Goal: Feedback & Contribution: Leave review/rating

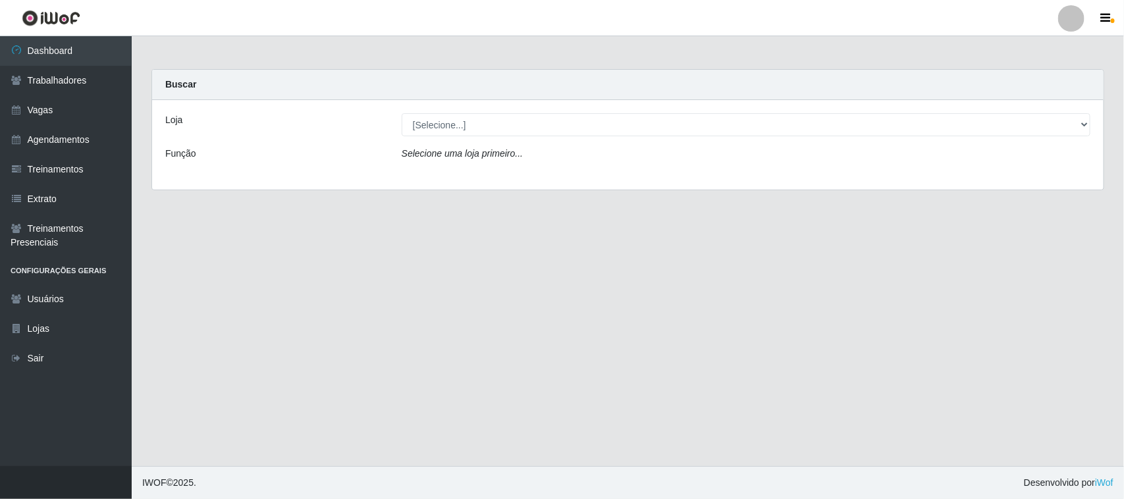
select select "420"
click at [402, 113] on select "[Selecione...] Nordestão - [GEOGRAPHIC_DATA]" at bounding box center [746, 124] width 689 height 23
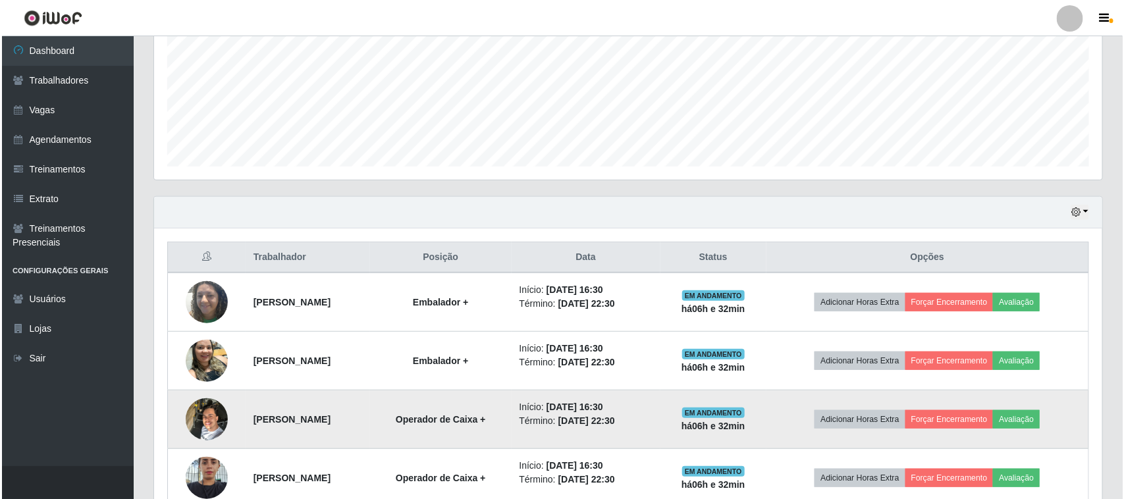
scroll to position [377, 0]
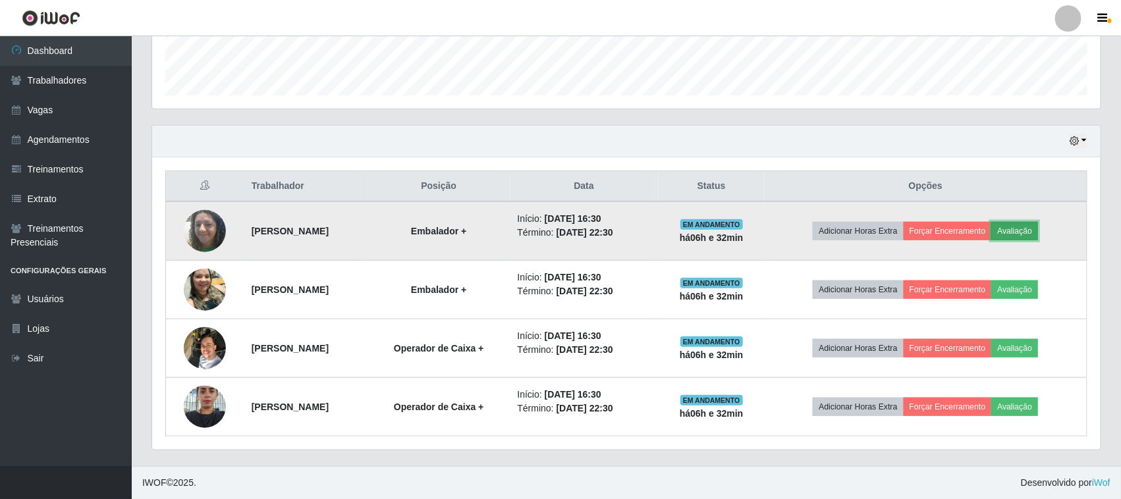
click at [1027, 232] on button "Avaliação" at bounding box center [1014, 231] width 47 height 18
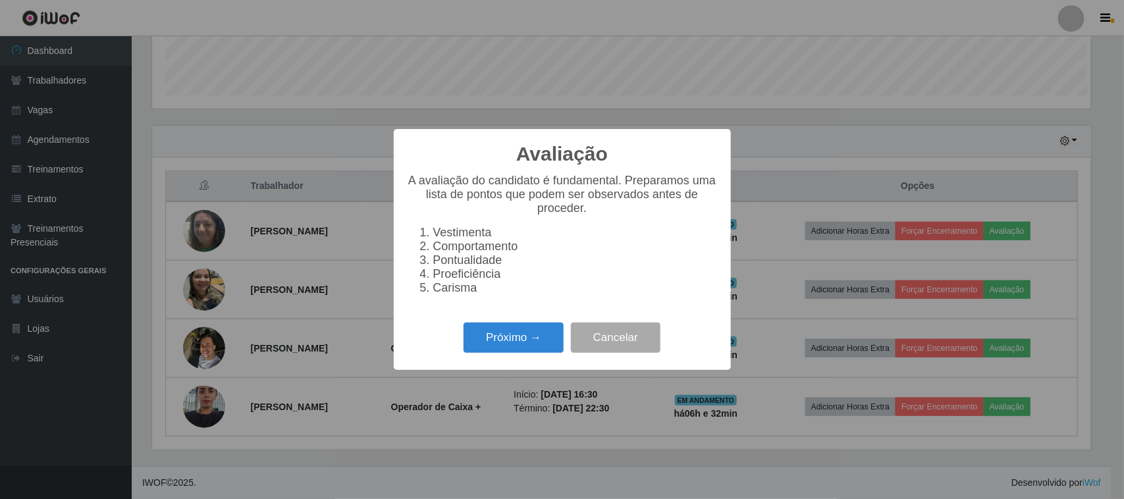
scroll to position [274, 939]
click at [518, 340] on button "Próximo →" at bounding box center [514, 338] width 100 height 31
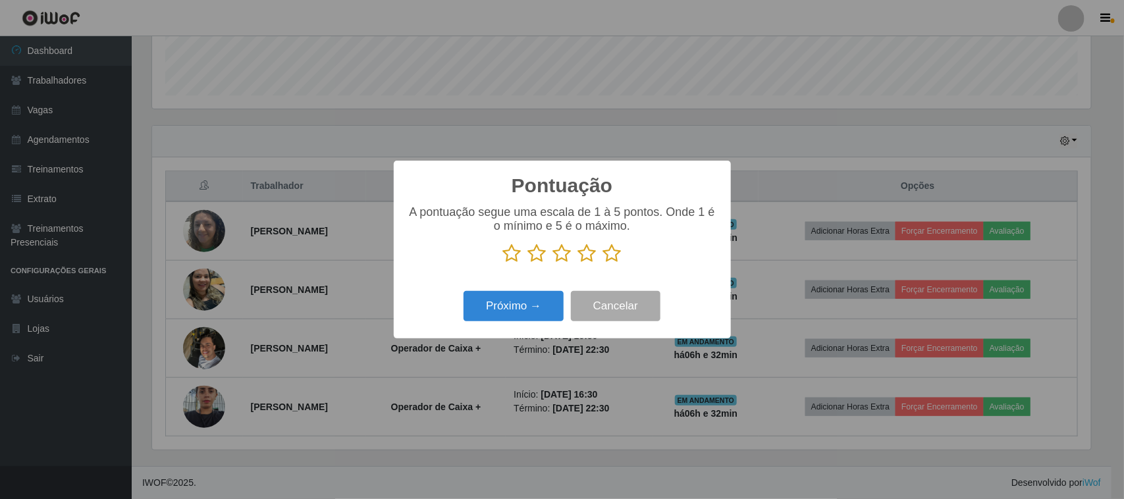
click at [617, 261] on icon at bounding box center [612, 254] width 18 height 20
click at [603, 263] on input "radio" at bounding box center [603, 263] width 0 height 0
click at [522, 304] on button "Próximo →" at bounding box center [514, 306] width 100 height 31
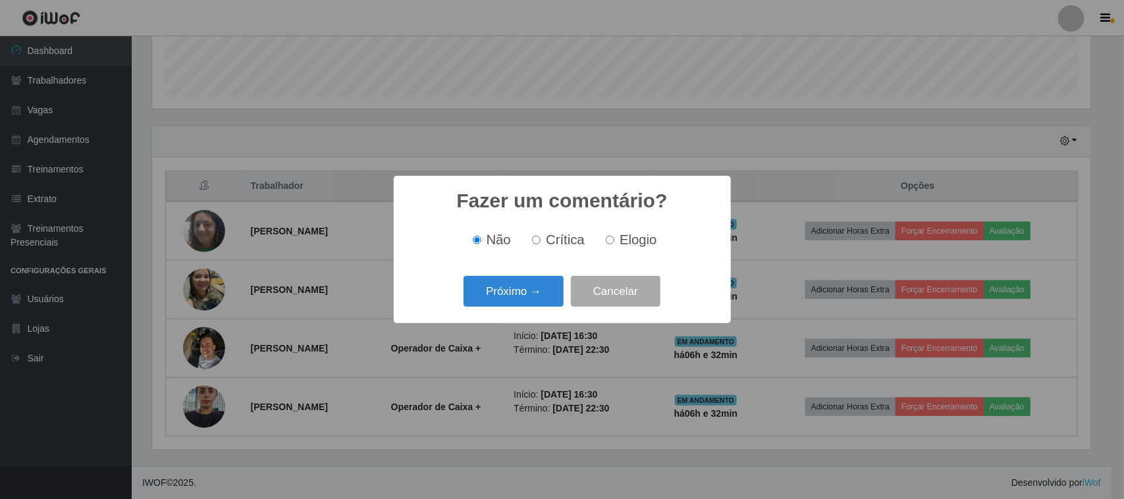
click at [620, 236] on span "Elogio" at bounding box center [638, 239] width 37 height 14
click at [614, 236] on input "Elogio" at bounding box center [610, 240] width 9 height 9
radio input "true"
click at [535, 286] on button "Próximo →" at bounding box center [514, 291] width 100 height 31
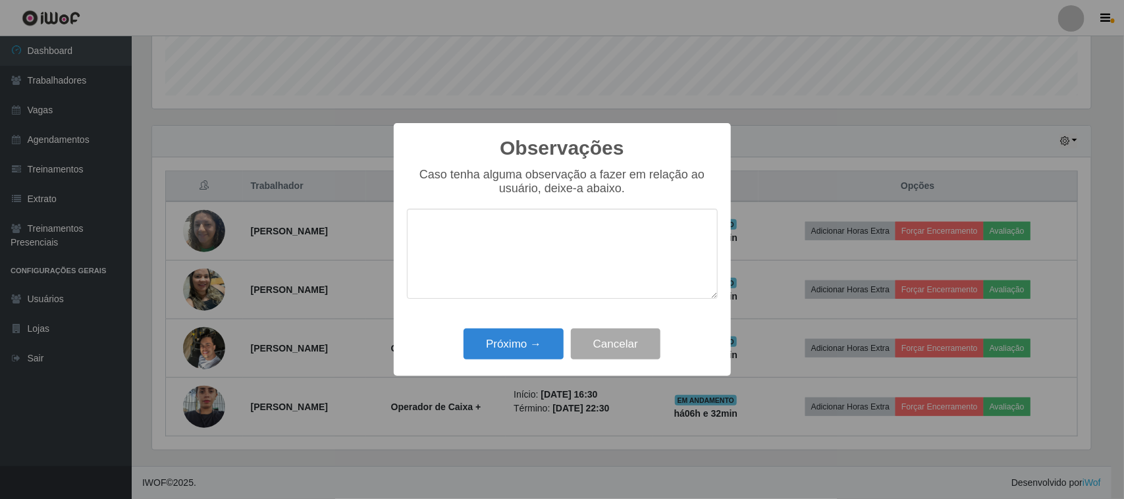
click at [584, 244] on textarea at bounding box center [562, 254] width 311 height 90
type textarea "pontual"
click at [529, 349] on button "Próximo →" at bounding box center [514, 344] width 100 height 31
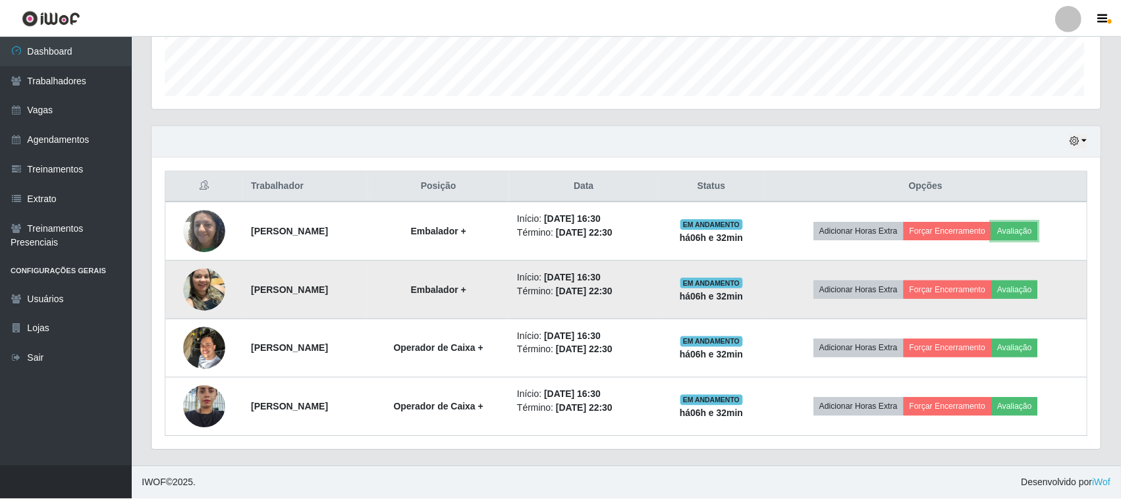
scroll to position [274, 948]
click at [1033, 290] on button "Avaliação" at bounding box center [1014, 290] width 47 height 18
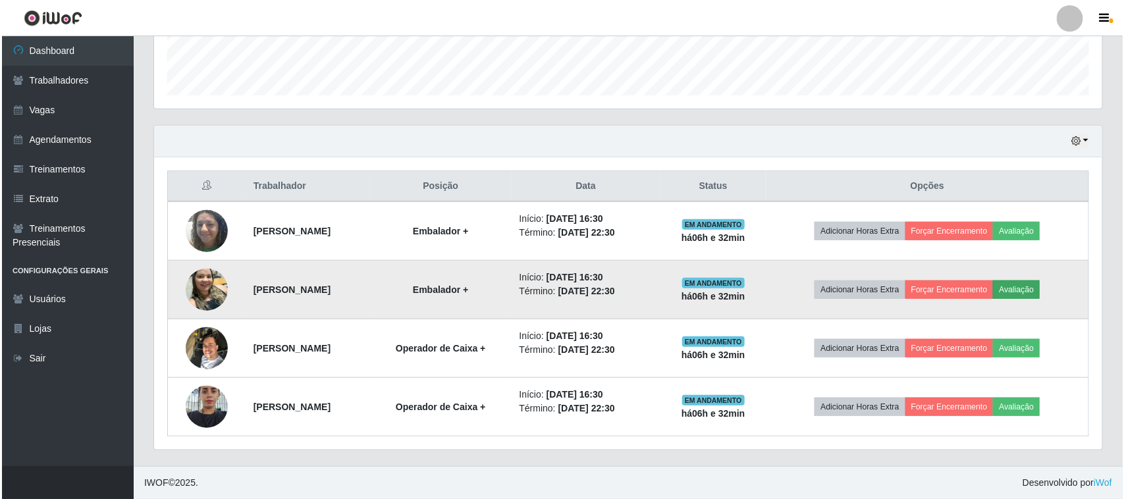
scroll to position [274, 939]
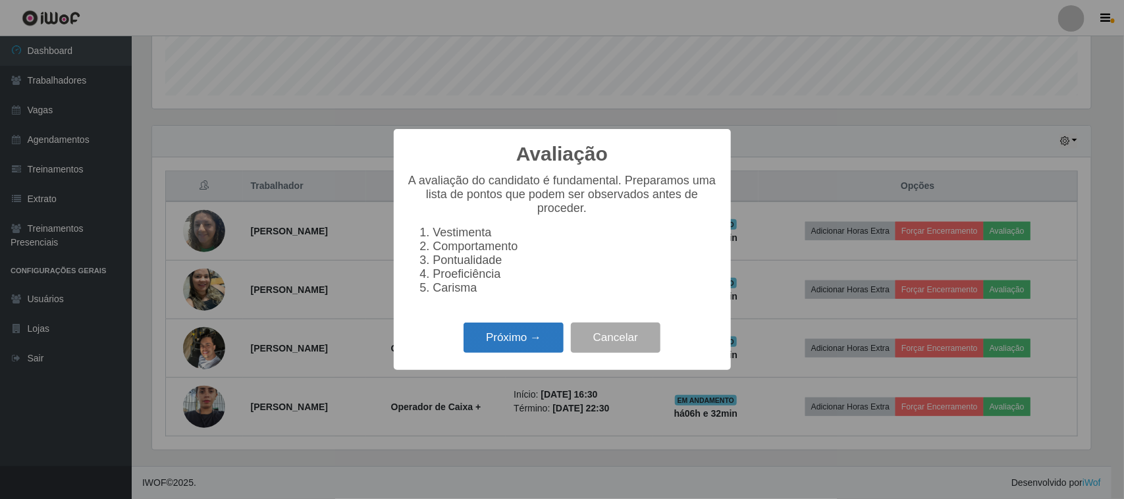
click at [547, 349] on button "Próximo →" at bounding box center [514, 338] width 100 height 31
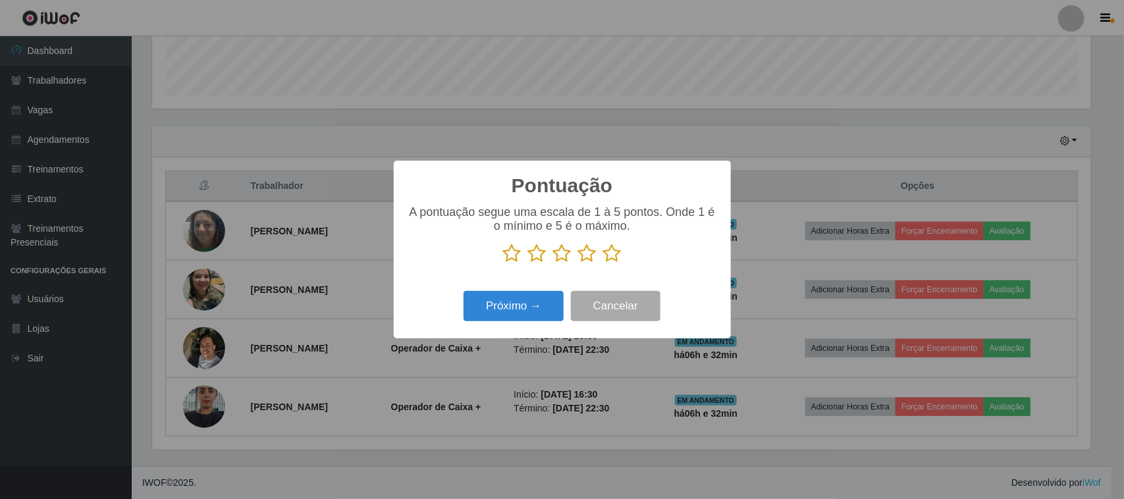
click at [617, 254] on icon at bounding box center [612, 254] width 18 height 20
click at [603, 263] on input "radio" at bounding box center [603, 263] width 0 height 0
click at [550, 296] on button "Próximo →" at bounding box center [514, 306] width 100 height 31
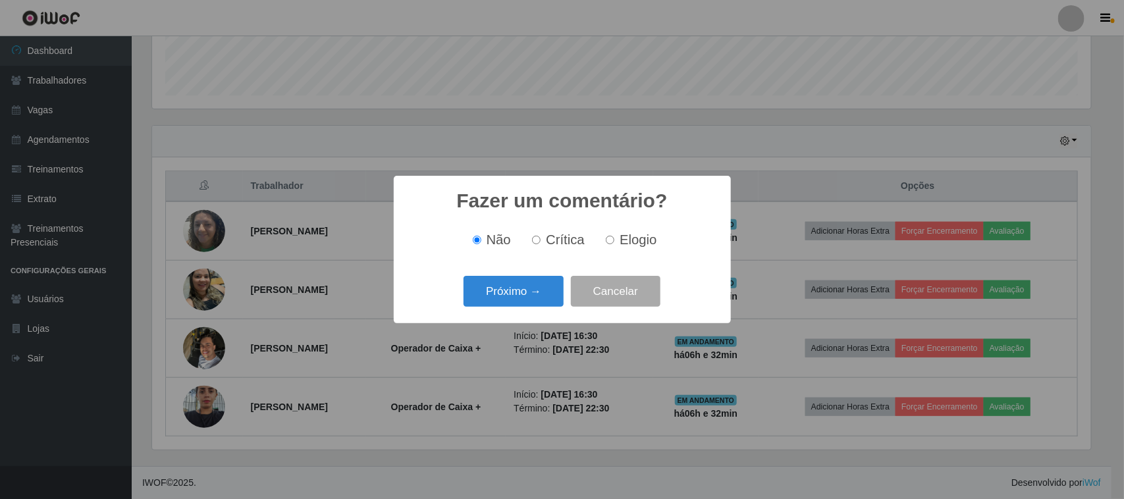
click at [620, 241] on span "Elogio" at bounding box center [638, 239] width 37 height 14
click at [614, 241] on input "Elogio" at bounding box center [610, 240] width 9 height 9
radio input "true"
click at [544, 283] on button "Próximo →" at bounding box center [514, 291] width 100 height 31
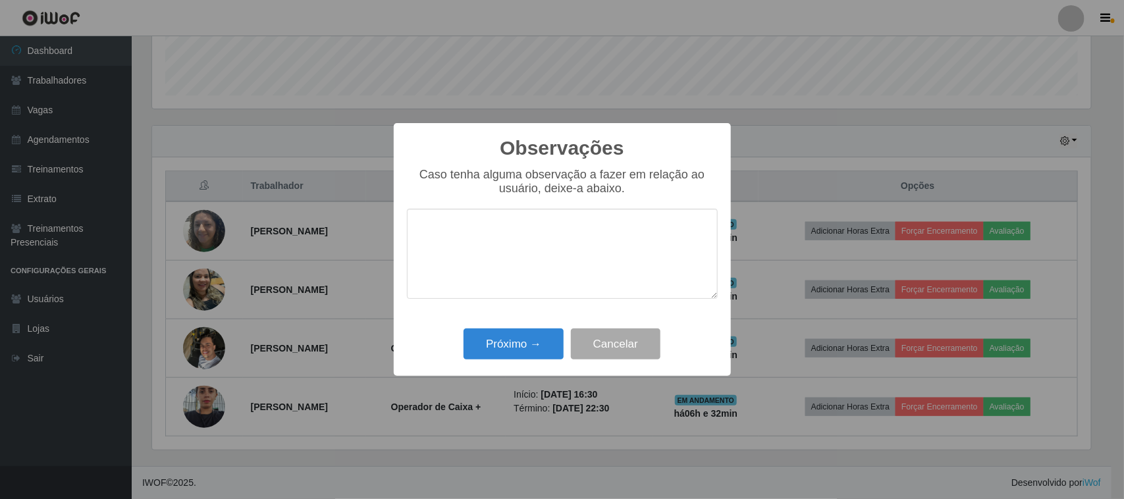
click at [581, 255] on textarea at bounding box center [562, 254] width 311 height 90
type textarea "pontual"
drag, startPoint x: 502, startPoint y: 346, endPoint x: 514, endPoint y: 340, distance: 12.7
click at [502, 346] on button "Próximo →" at bounding box center [514, 344] width 100 height 31
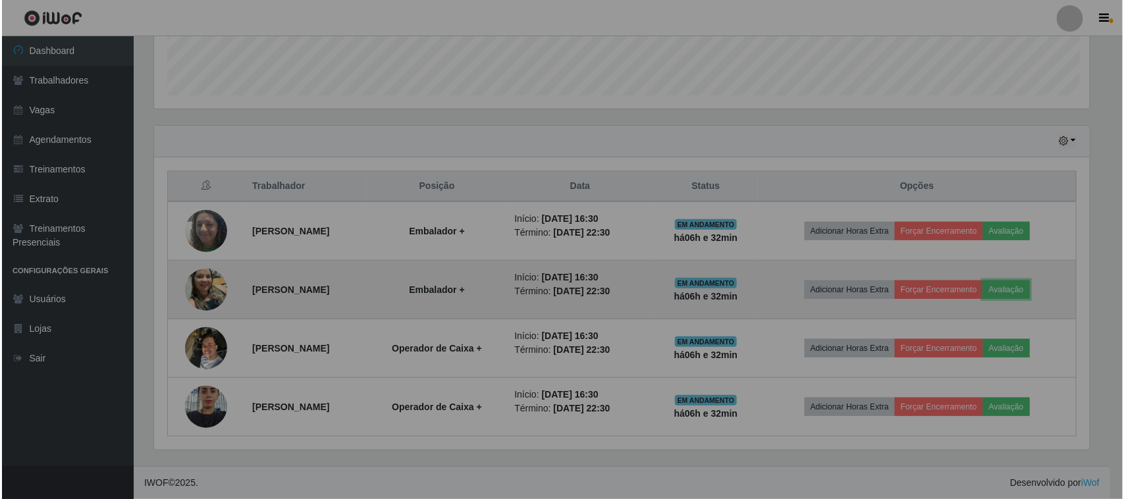
scroll to position [274, 948]
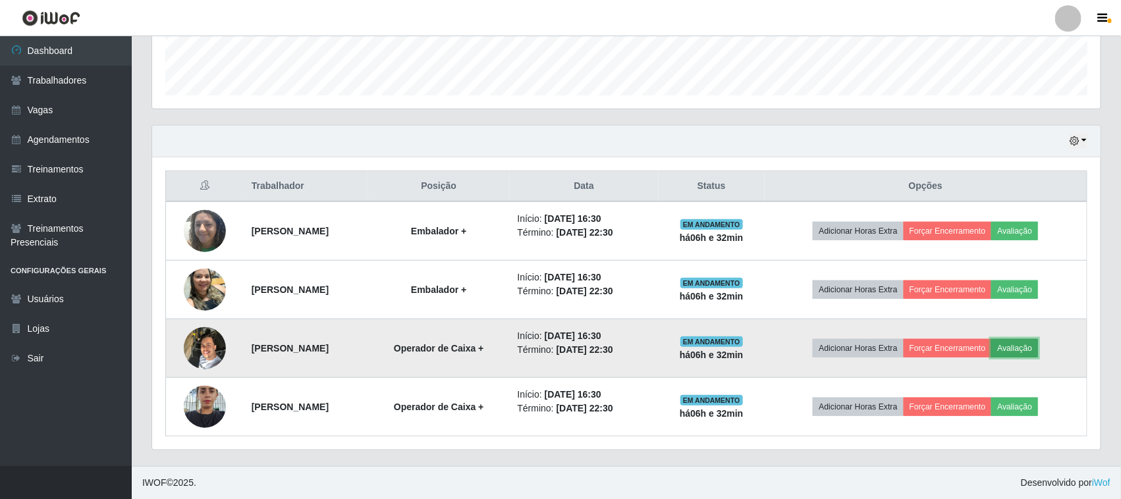
click at [1026, 350] on button "Avaliação" at bounding box center [1014, 348] width 47 height 18
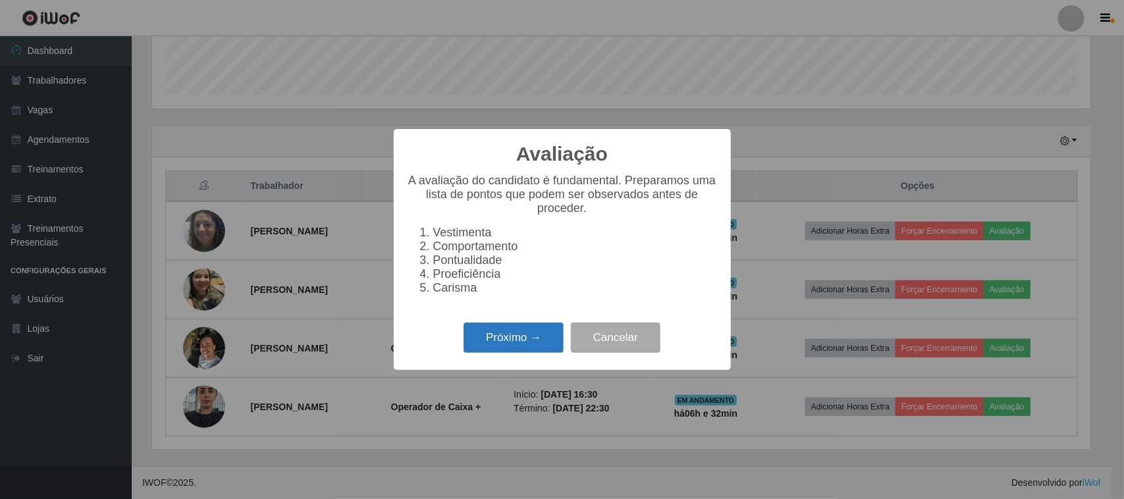
click at [512, 354] on button "Próximo →" at bounding box center [514, 338] width 100 height 31
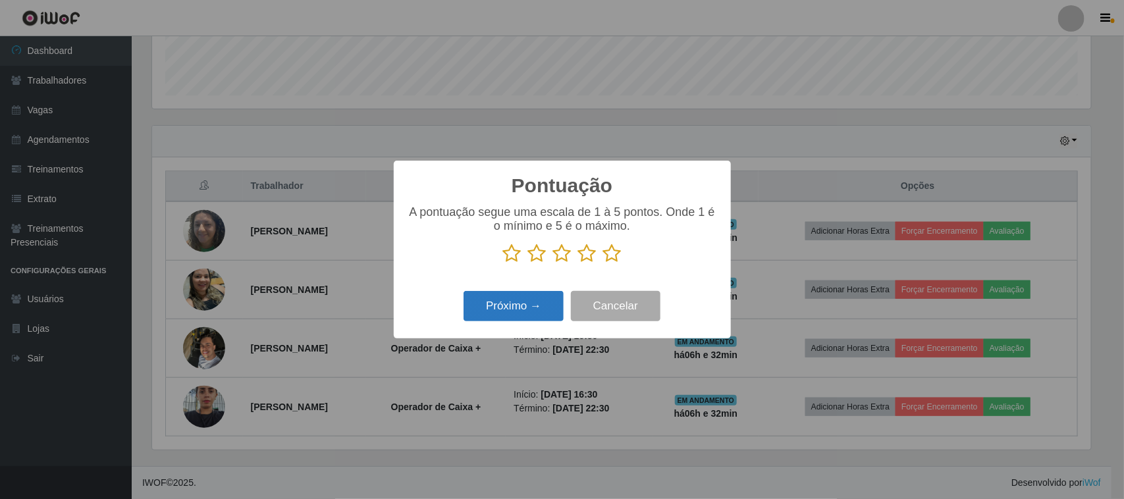
scroll to position [658279, 657612]
click at [610, 255] on icon at bounding box center [612, 254] width 18 height 20
click at [603, 263] on input "radio" at bounding box center [603, 263] width 0 height 0
click at [537, 296] on button "Próximo →" at bounding box center [514, 306] width 100 height 31
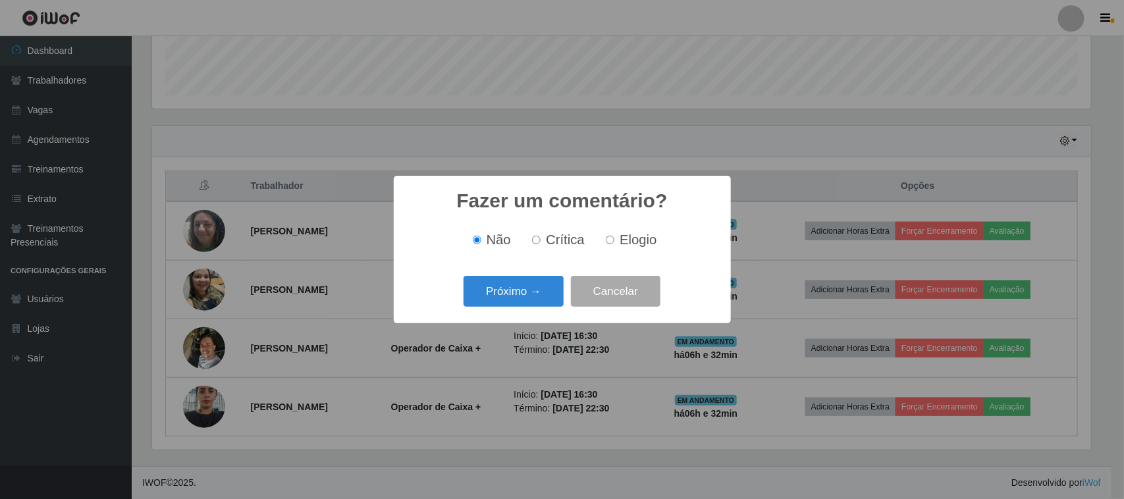
click at [614, 238] on label "Elogio" at bounding box center [629, 239] width 56 height 15
click at [614, 238] on input "Elogio" at bounding box center [610, 240] width 9 height 9
radio input "true"
click at [545, 283] on button "Próximo →" at bounding box center [514, 291] width 100 height 31
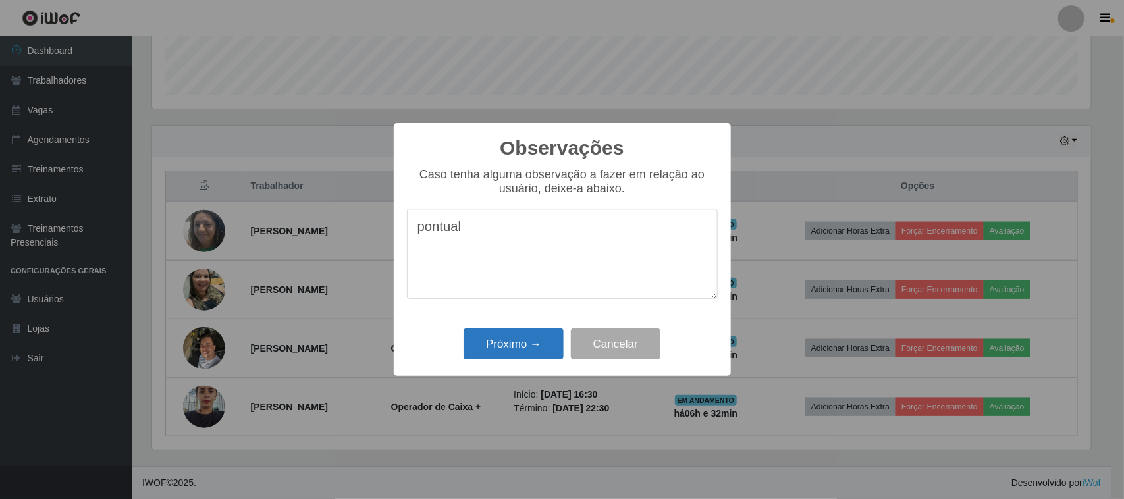
type textarea "pontual"
click at [531, 331] on button "Próximo →" at bounding box center [514, 344] width 100 height 31
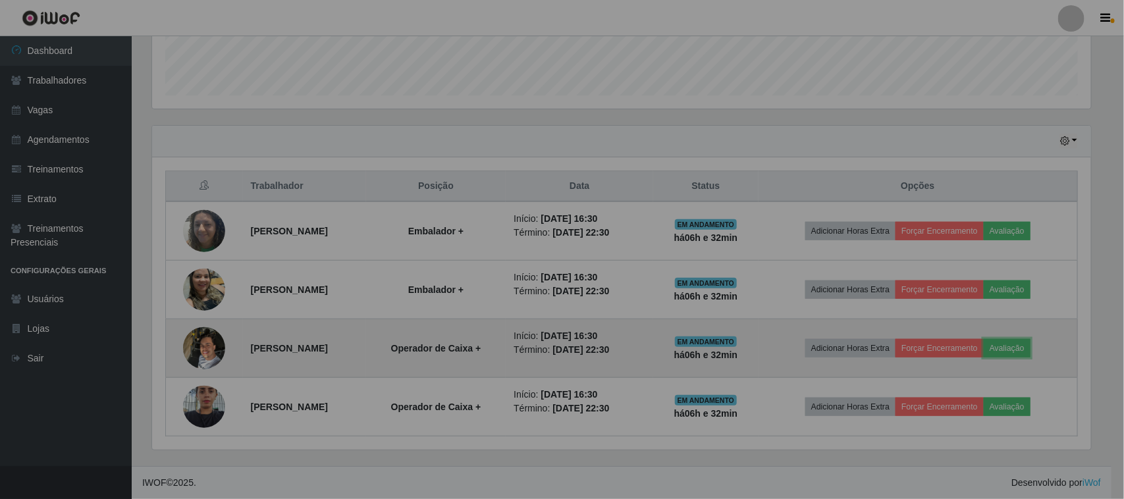
scroll to position [274, 948]
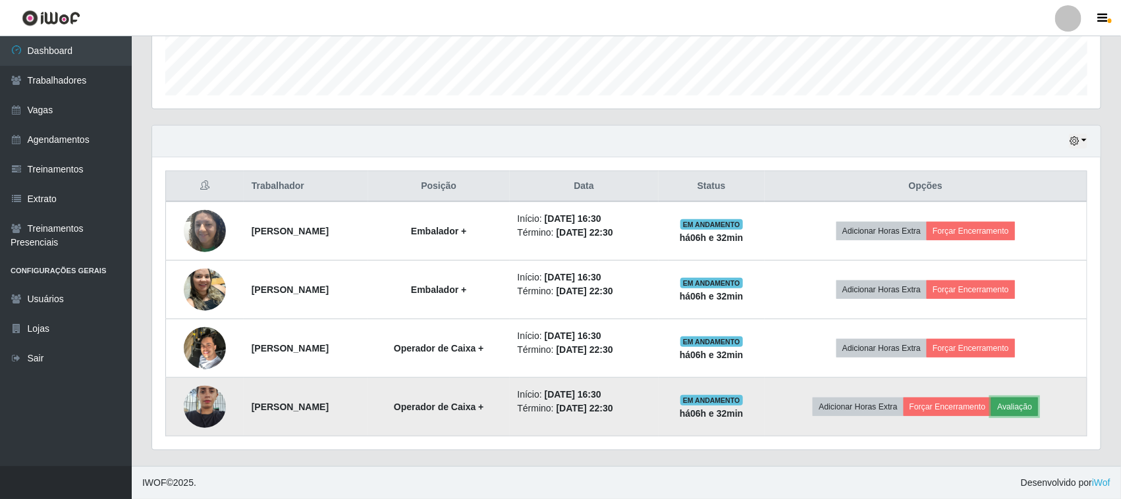
click at [1016, 404] on button "Avaliação" at bounding box center [1014, 407] width 47 height 18
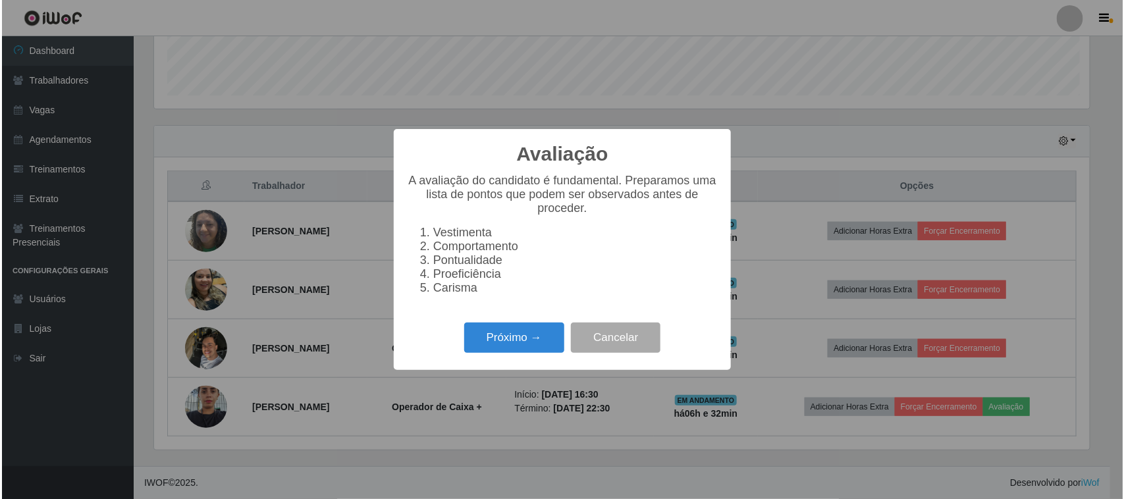
scroll to position [274, 939]
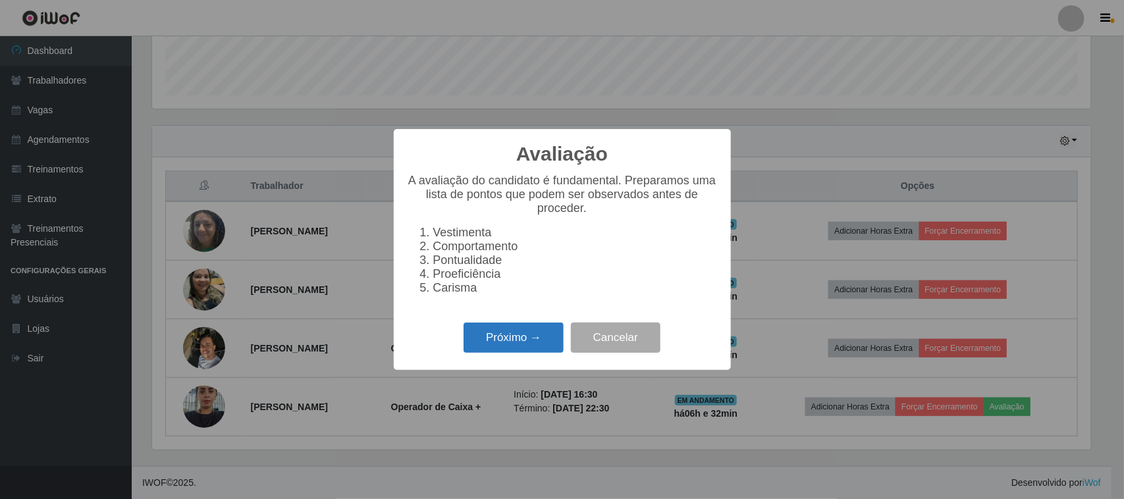
click at [491, 338] on button "Próximo →" at bounding box center [514, 338] width 100 height 31
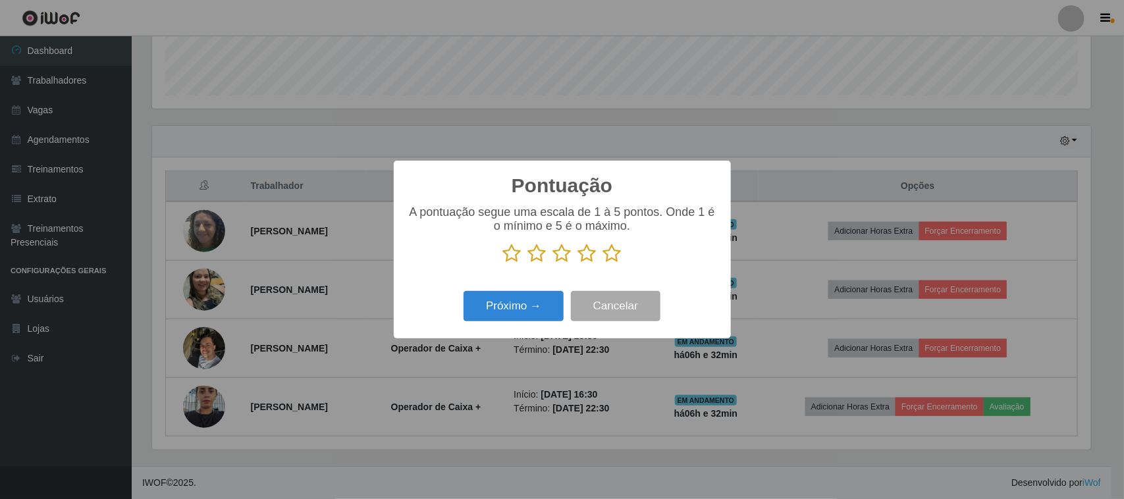
click at [614, 254] on icon at bounding box center [612, 254] width 18 height 20
click at [603, 263] on input "radio" at bounding box center [603, 263] width 0 height 0
click at [535, 294] on button "Próximo →" at bounding box center [514, 306] width 100 height 31
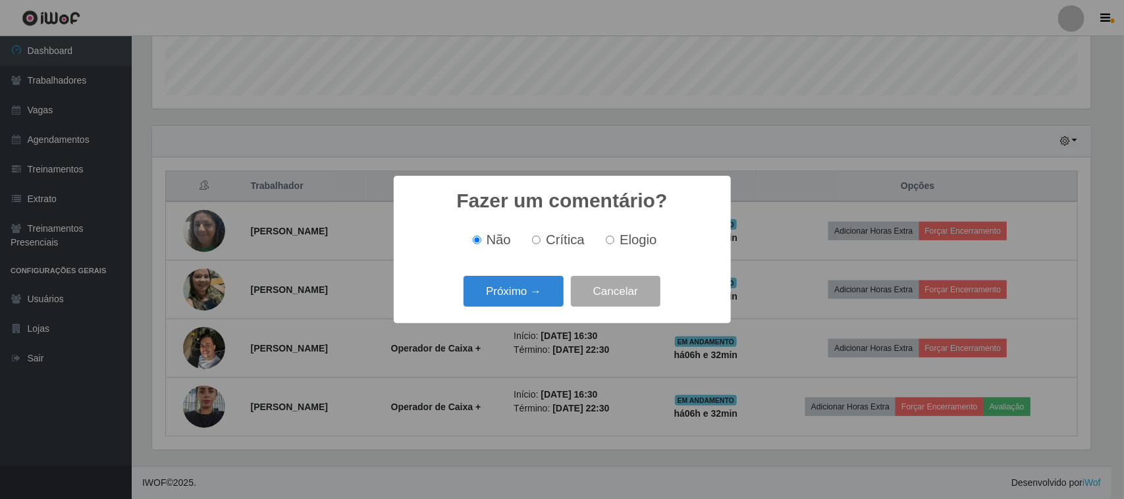
click at [580, 244] on span "Crítica" at bounding box center [565, 239] width 39 height 14
click at [541, 244] on input "Crítica" at bounding box center [536, 240] width 9 height 9
radio input "true"
click at [618, 234] on label "Elogio" at bounding box center [629, 239] width 56 height 15
click at [614, 236] on input "Elogio" at bounding box center [610, 240] width 9 height 9
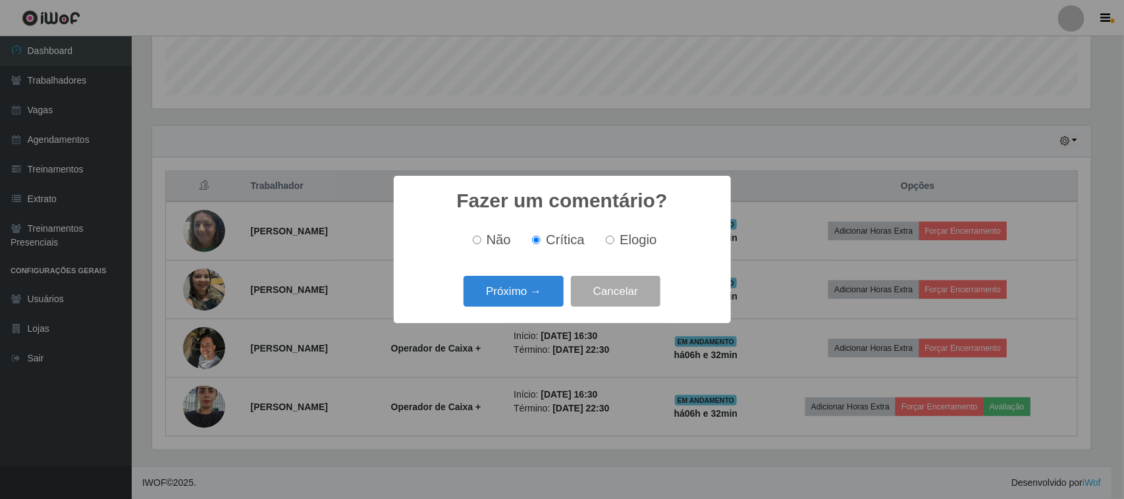
radio input "true"
click at [538, 286] on button "Próximo →" at bounding box center [514, 291] width 100 height 31
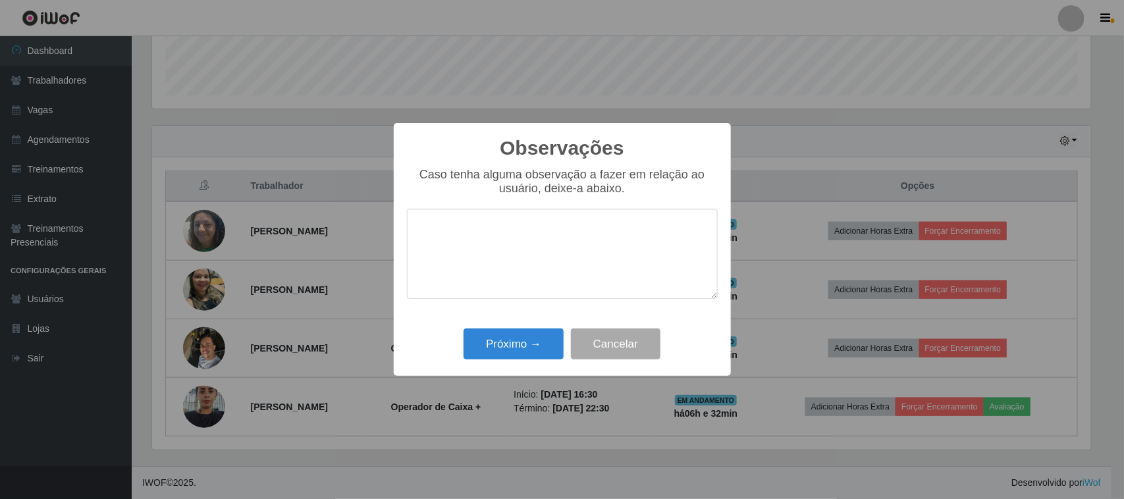
click at [603, 231] on textarea at bounding box center [562, 254] width 311 height 90
type textarea "pontual"
click at [535, 346] on button "Próximo →" at bounding box center [514, 344] width 100 height 31
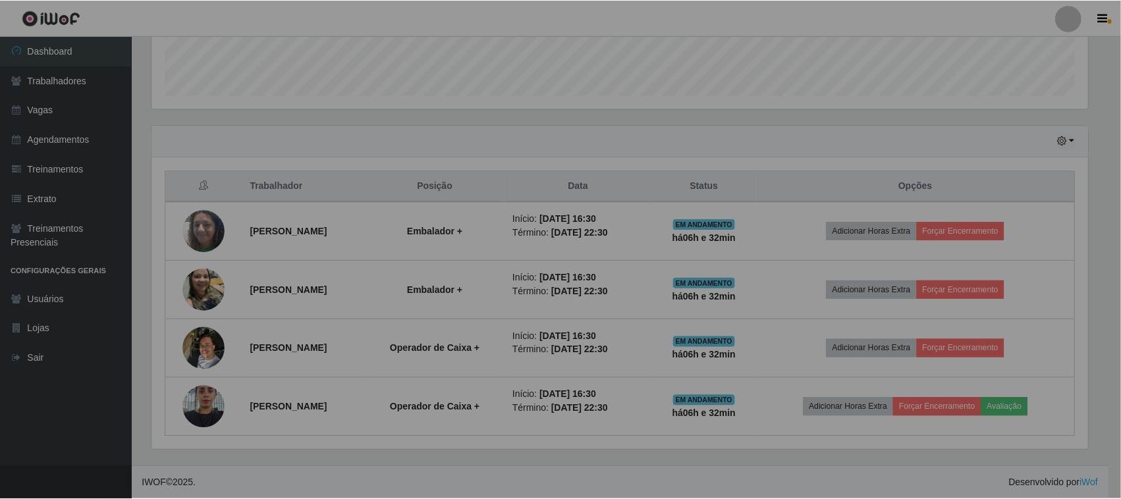
scroll to position [274, 948]
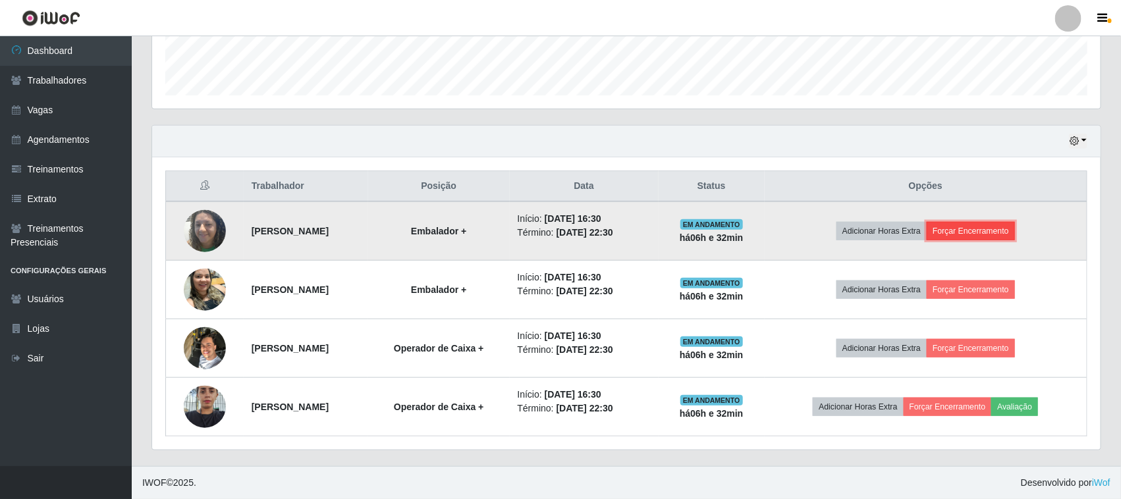
click at [1002, 222] on button "Forçar Encerramento" at bounding box center [971, 231] width 88 height 18
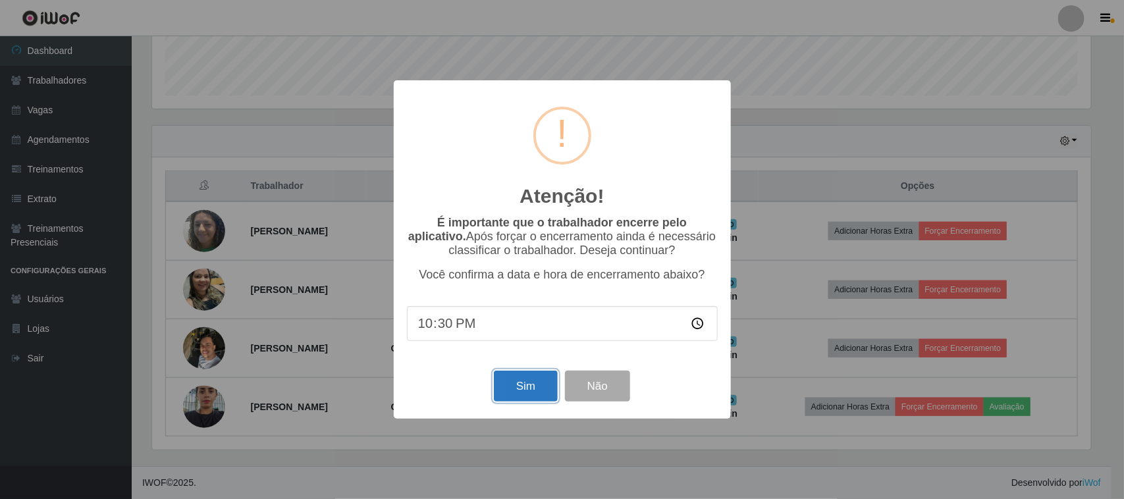
click at [529, 393] on button "Sim" at bounding box center [526, 386] width 64 height 31
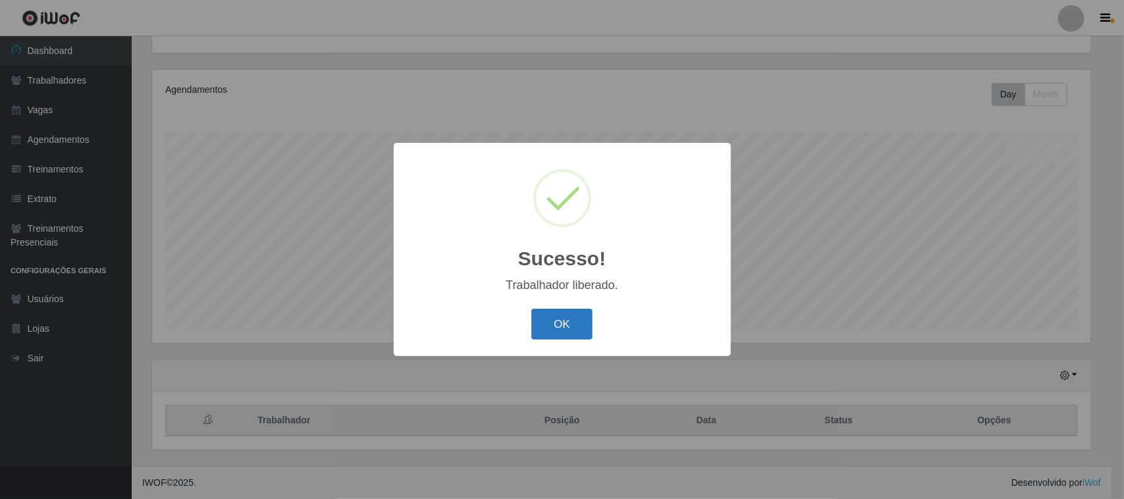
click at [561, 310] on button "OK" at bounding box center [561, 324] width 61 height 31
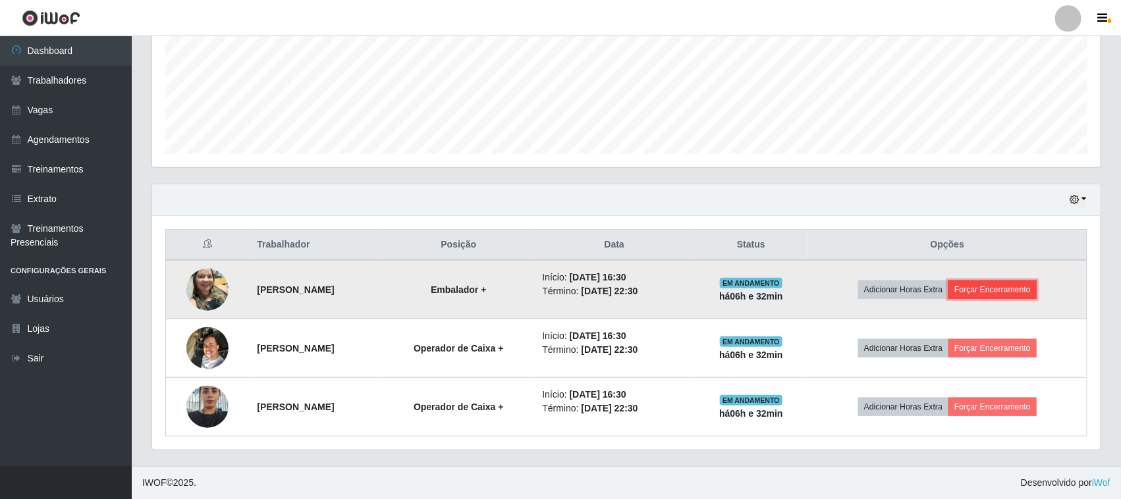
click at [1025, 293] on button "Forçar Encerramento" at bounding box center [992, 290] width 88 height 18
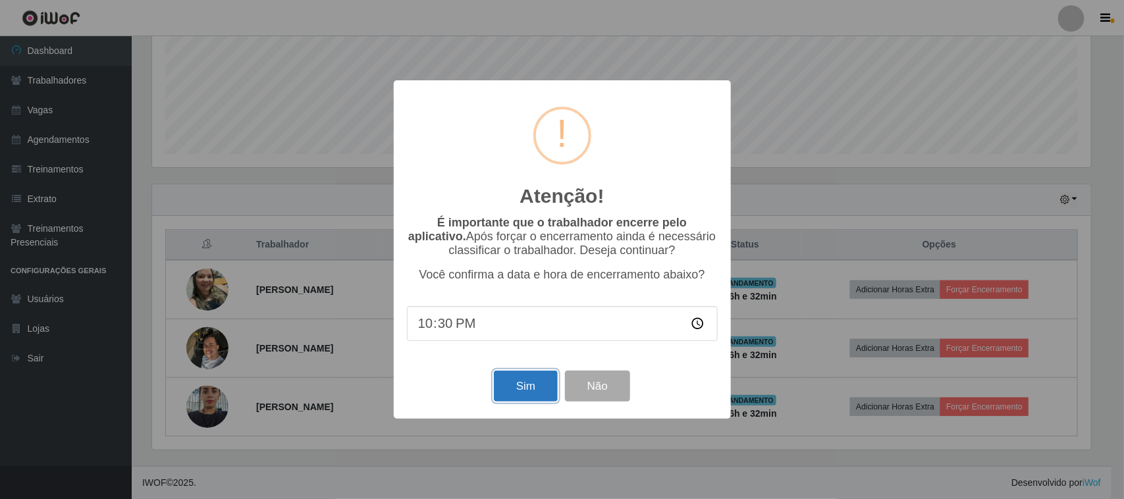
click at [548, 386] on button "Sim" at bounding box center [526, 386] width 64 height 31
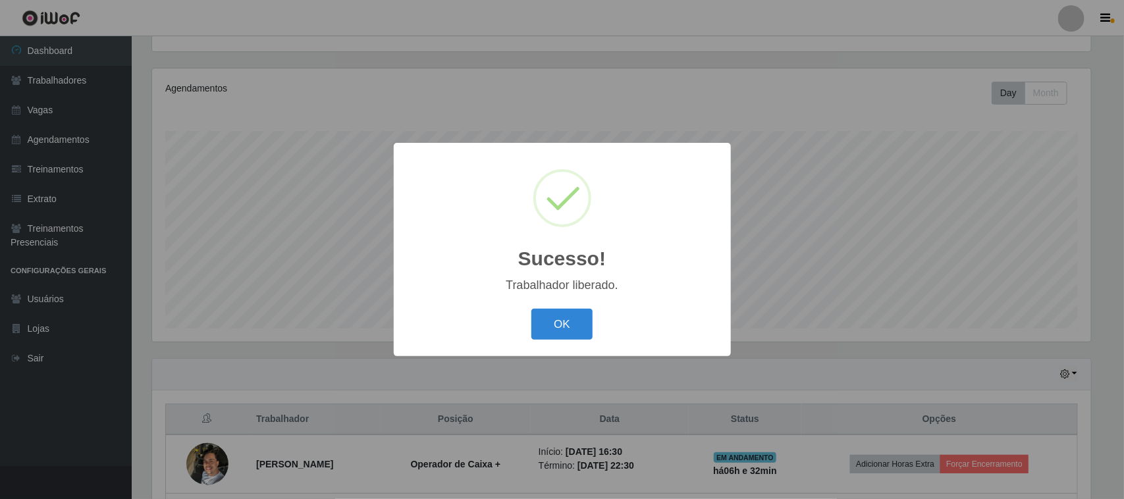
drag, startPoint x: 539, startPoint y: 336, endPoint x: 576, endPoint y: 327, distance: 38.5
click at [540, 336] on button "OK" at bounding box center [561, 324] width 61 height 31
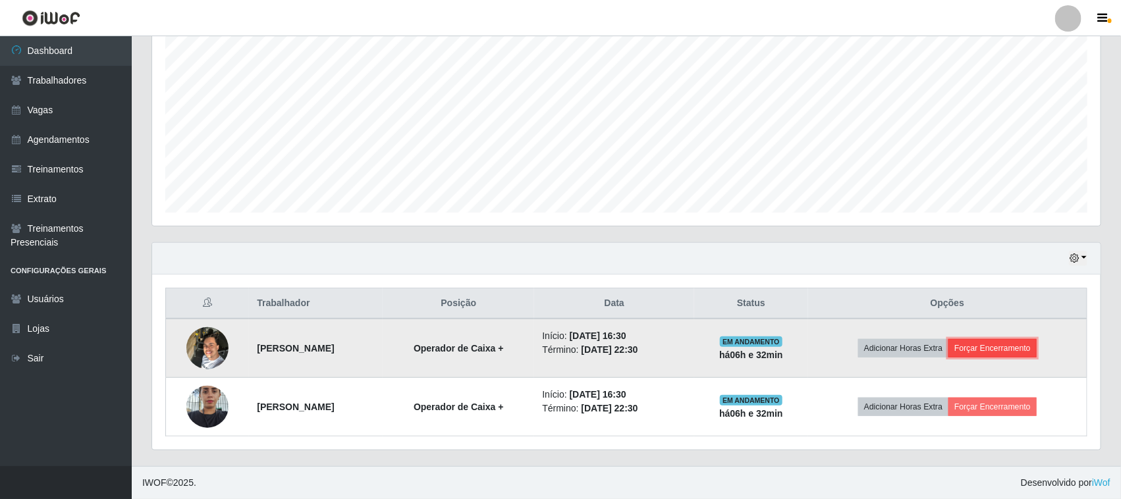
click at [995, 352] on button "Forçar Encerramento" at bounding box center [992, 348] width 88 height 18
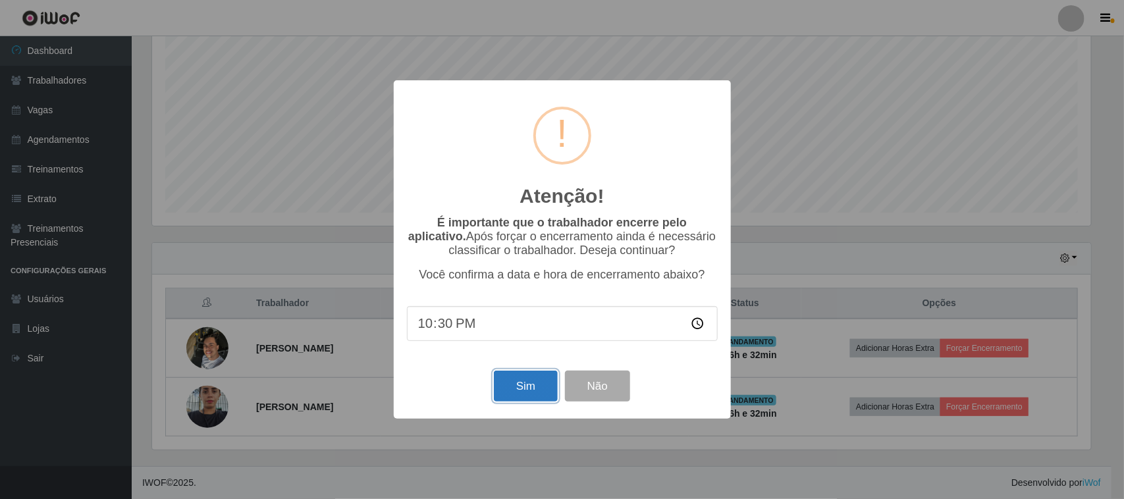
click at [509, 382] on button "Sim" at bounding box center [526, 386] width 64 height 31
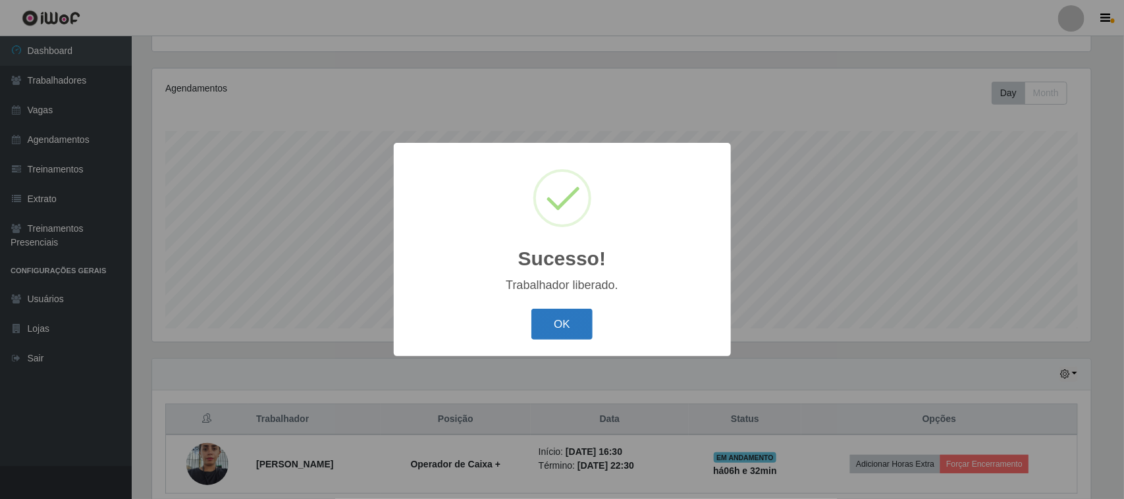
click at [556, 325] on button "OK" at bounding box center [561, 324] width 61 height 31
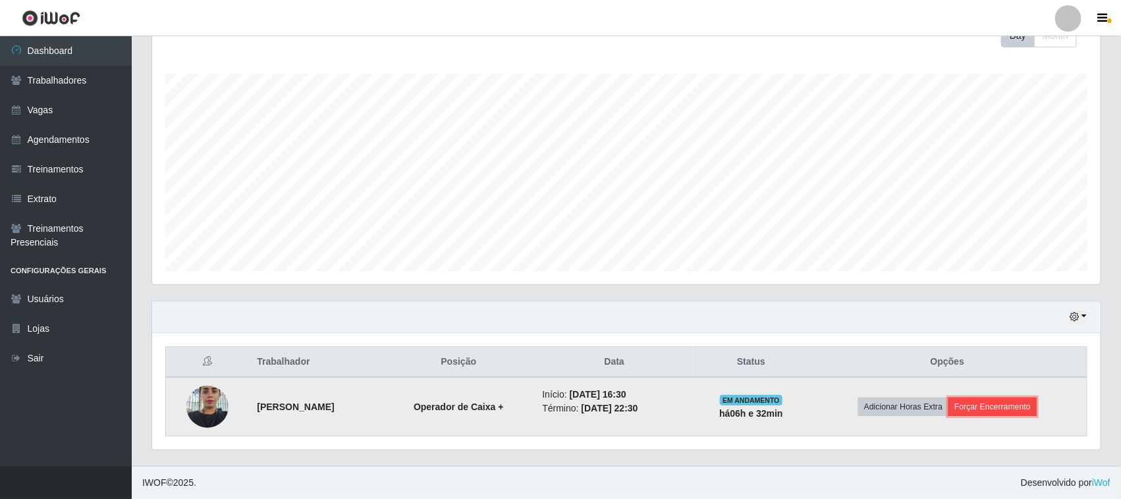
click at [1037, 399] on button "Forçar Encerramento" at bounding box center [992, 407] width 88 height 18
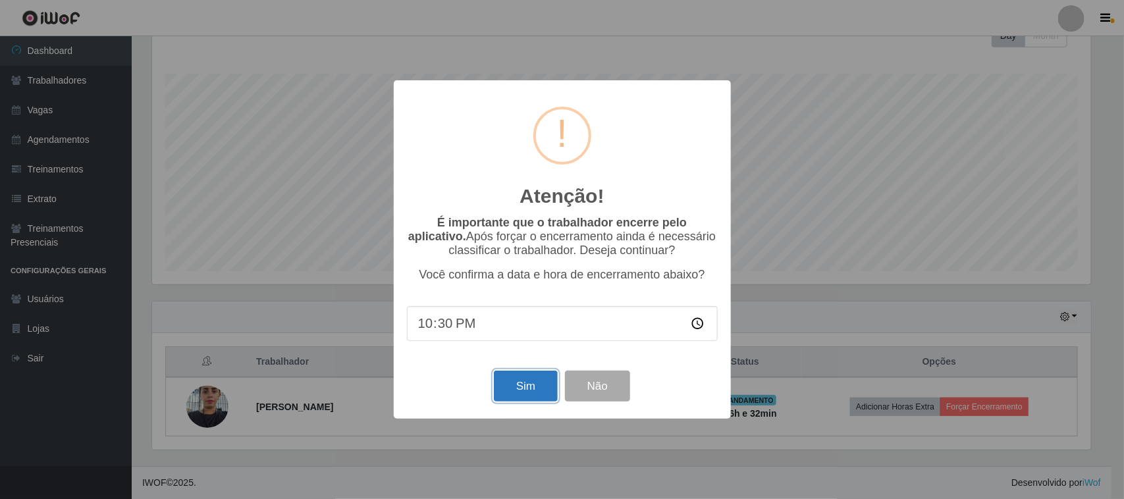
click at [512, 389] on button "Sim" at bounding box center [526, 386] width 64 height 31
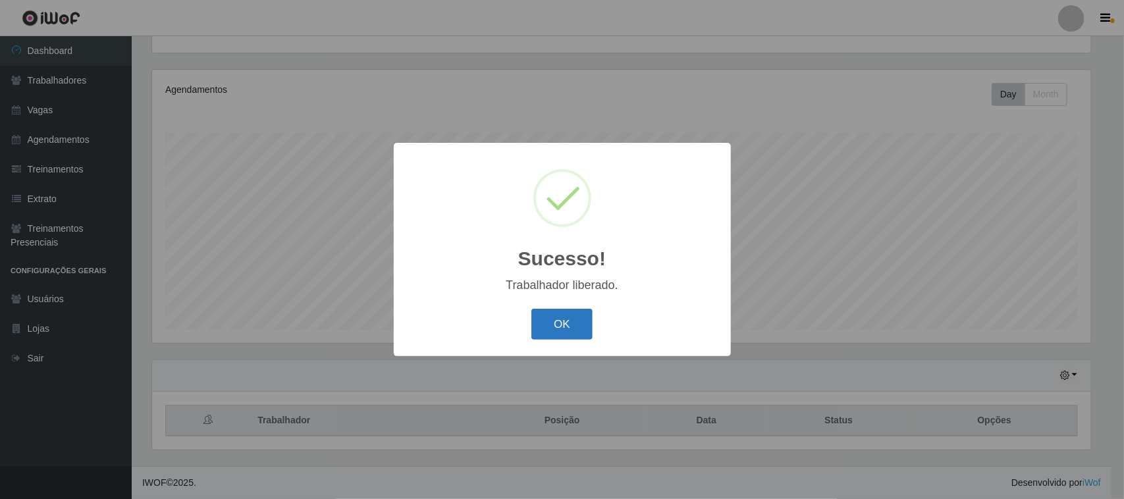
click at [570, 317] on button "OK" at bounding box center [561, 324] width 61 height 31
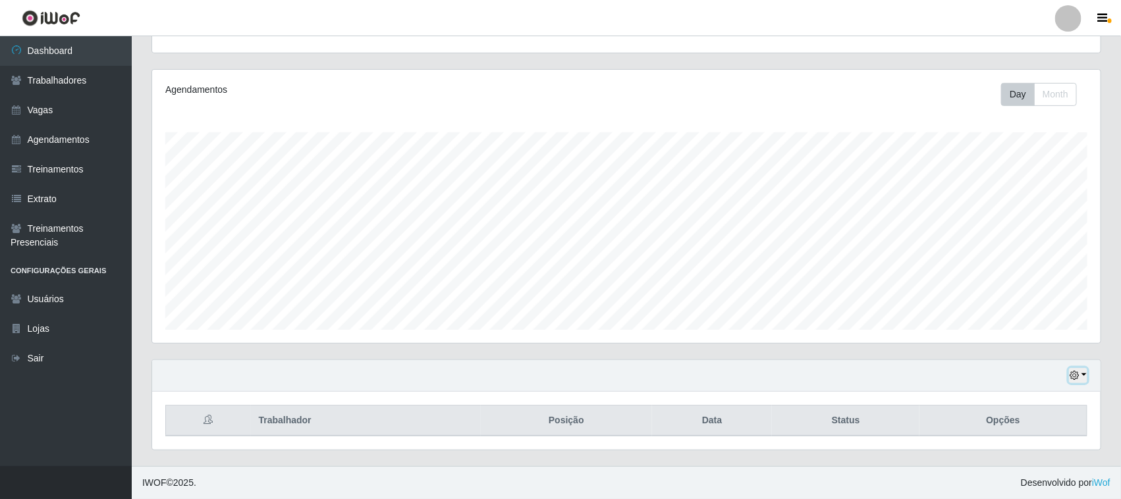
click at [1075, 377] on icon "button" at bounding box center [1073, 375] width 9 height 9
click at [1010, 261] on button "1 dia" at bounding box center [1034, 271] width 104 height 28
